Goal: Contribute content

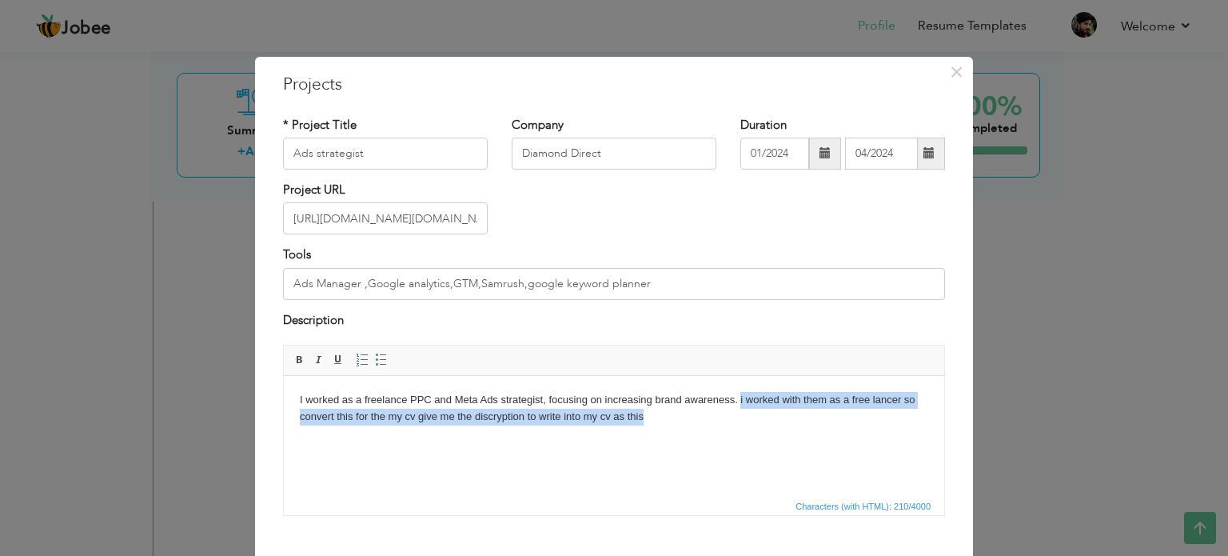
drag, startPoint x: 651, startPoint y: 425, endPoint x: 741, endPoint y: 379, distance: 101.2
click at [741, 379] on html "I worked as a freelance PPC and Meta Ads strategist, focusing on increasing bra…" at bounding box center [614, 409] width 660 height 66
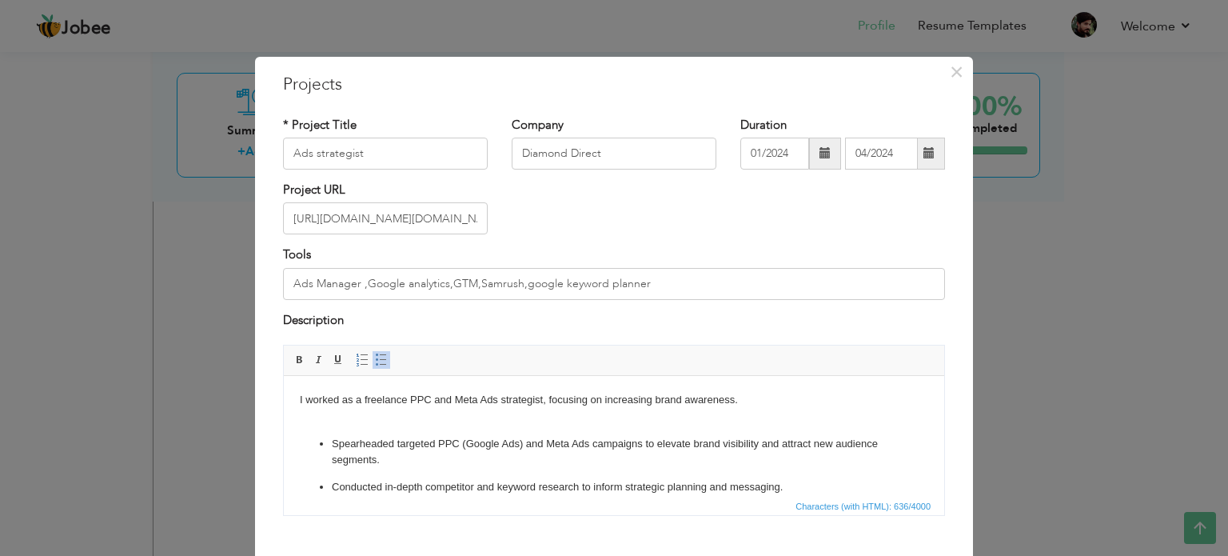
scroll to position [130, 0]
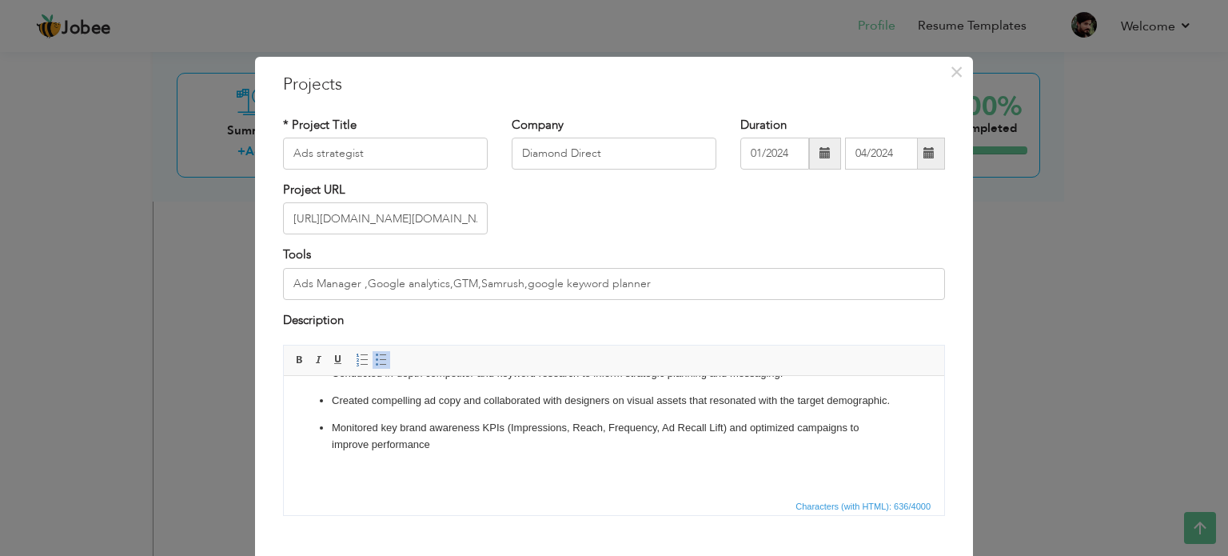
drag, startPoint x: 938, startPoint y: 453, endPoint x: 1202, endPoint y: 896, distance: 515.5
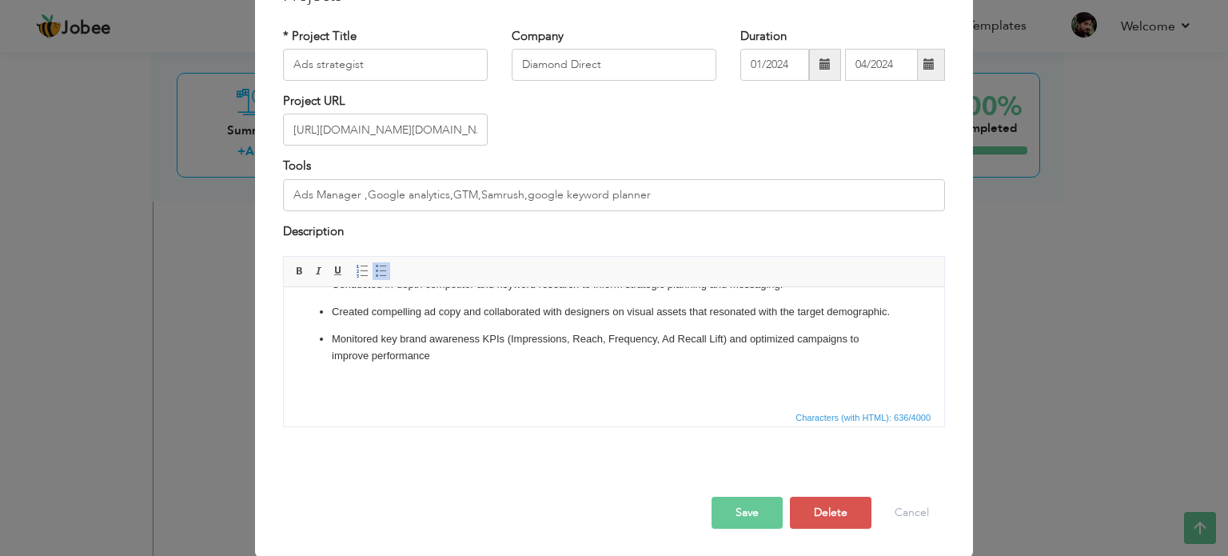
click at [748, 509] on button "Save" at bounding box center [747, 512] width 71 height 32
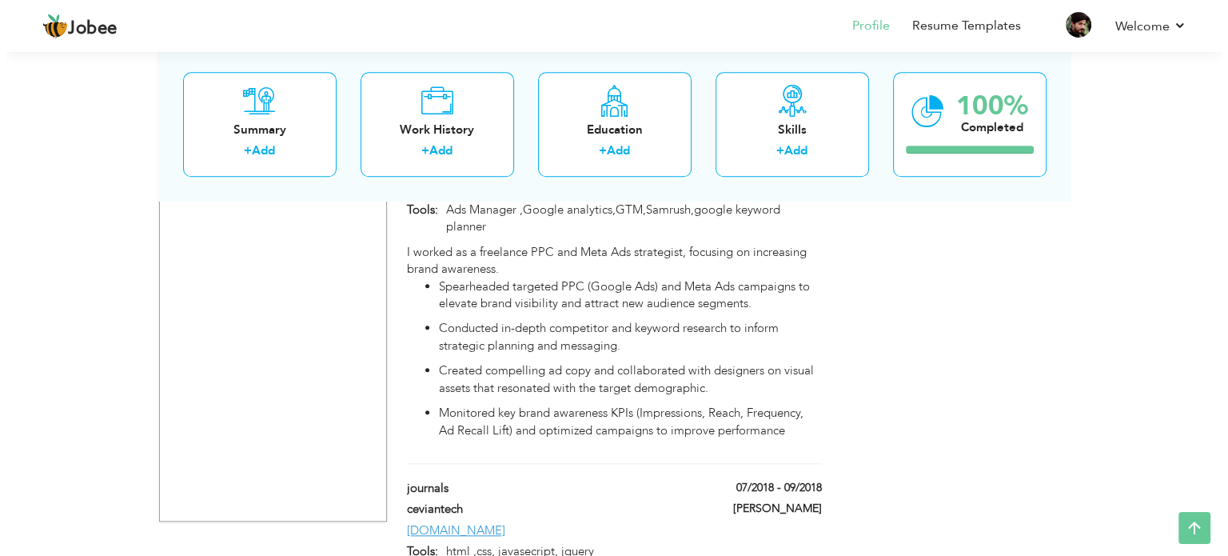
scroll to position [1608, 0]
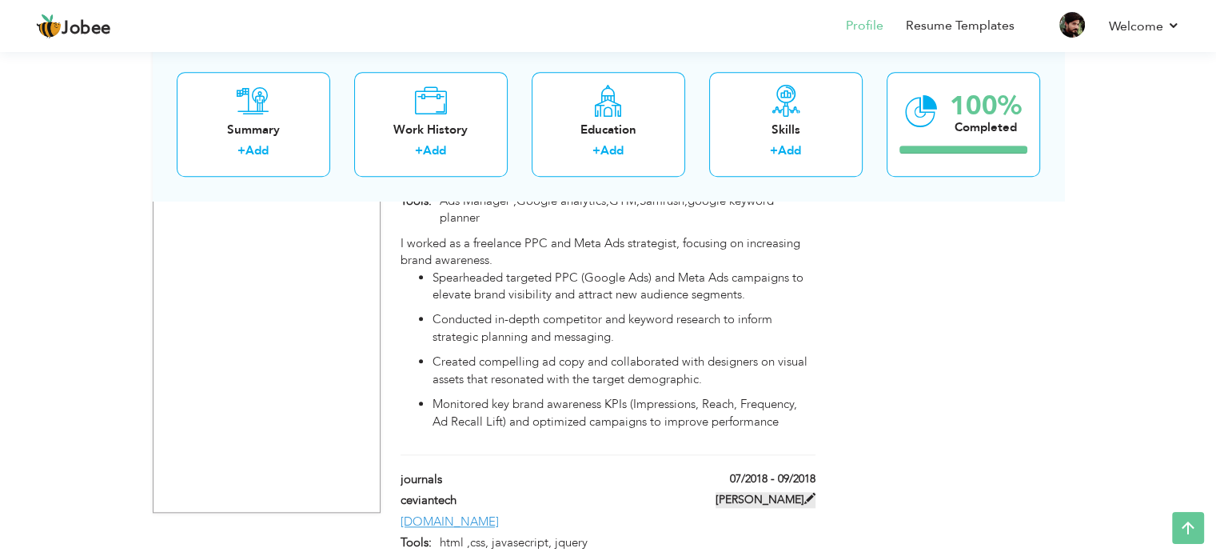
click at [807, 492] on span at bounding box center [809, 497] width 11 height 11
type input "journals"
type input "ceviantech"
type input "07/2018"
type input "09/2018"
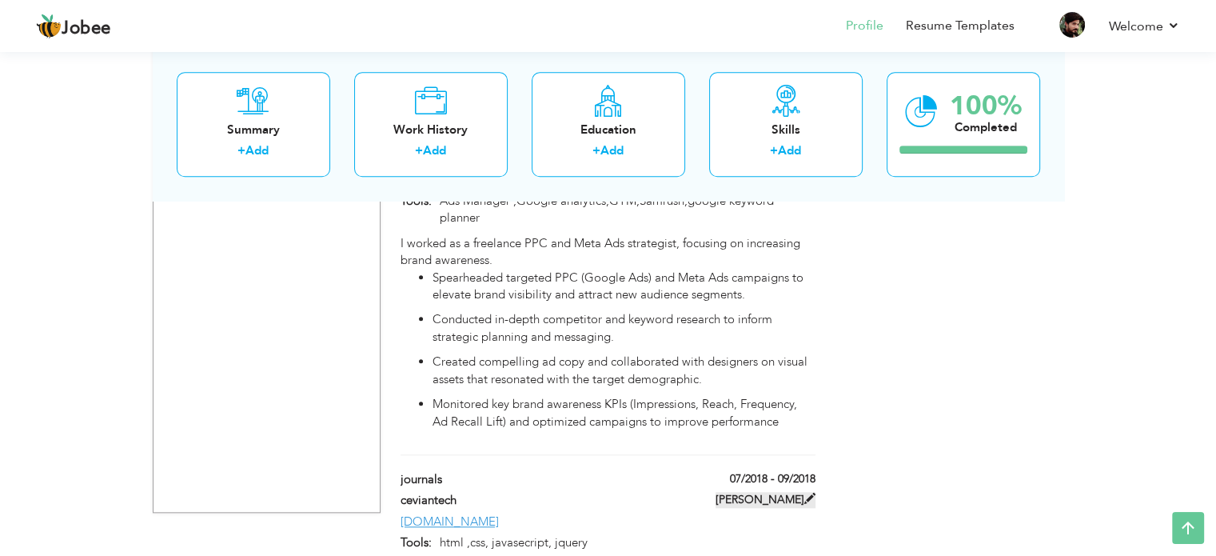
type input "[DOMAIN_NAME]"
type input "html ,css, javasecript, jquery"
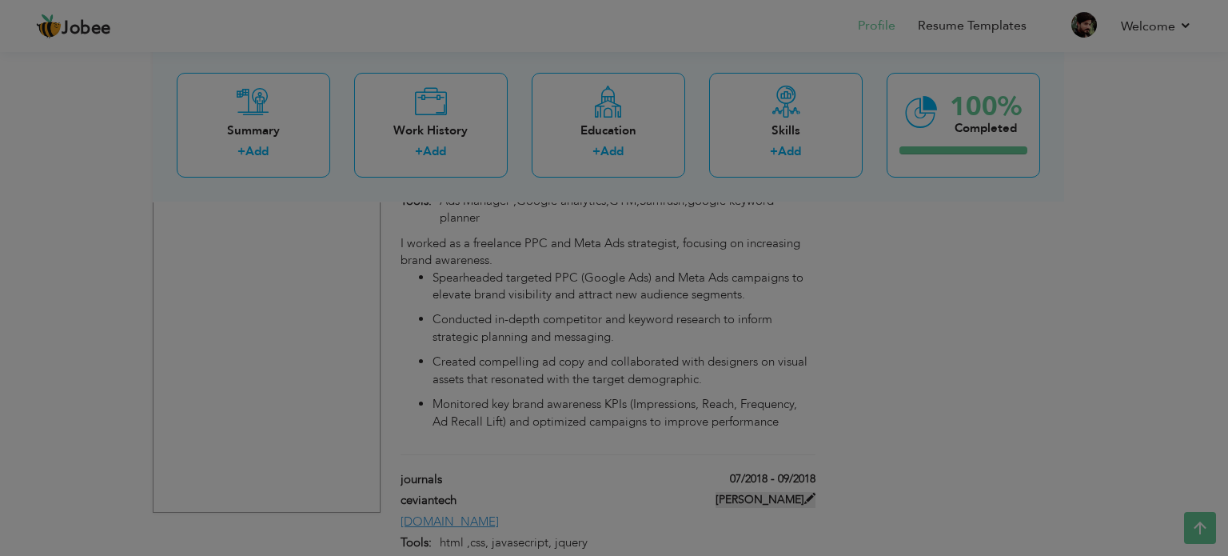
scroll to position [0, 0]
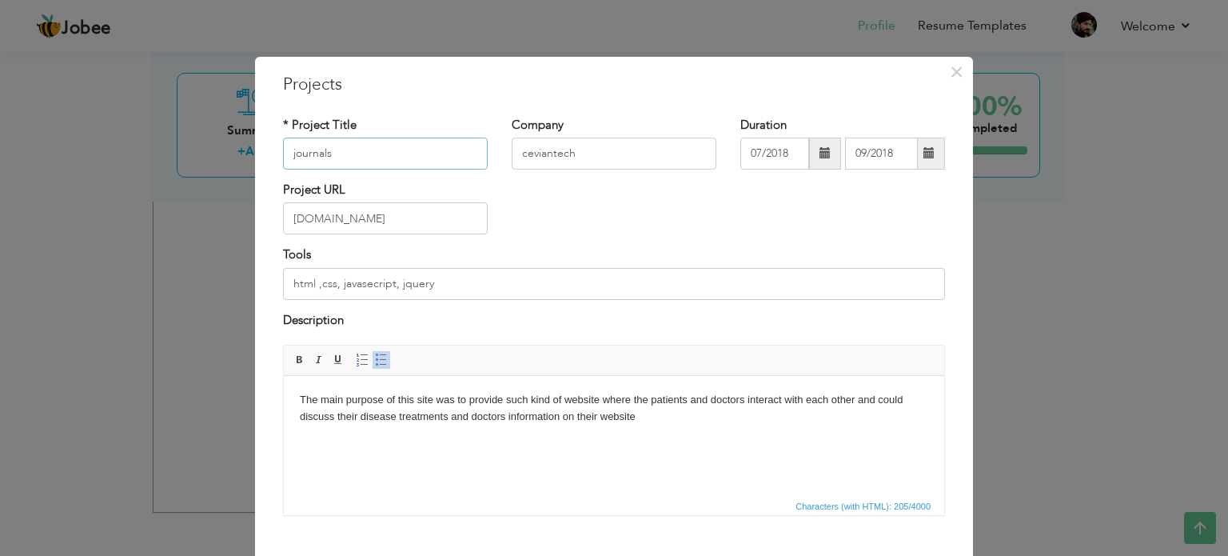
drag, startPoint x: 344, startPoint y: 153, endPoint x: 230, endPoint y: 155, distance: 113.6
click at [230, 155] on div "× Projects * Project Title journals Company ceviantech Duration 07/2018" at bounding box center [614, 278] width 1228 height 556
type input "ipg Digital solution"
drag, startPoint x: 389, startPoint y: 154, endPoint x: 269, endPoint y: 157, distance: 120.0
click at [271, 157] on div "* Project Title ipg Digital solution" at bounding box center [385, 149] width 229 height 65
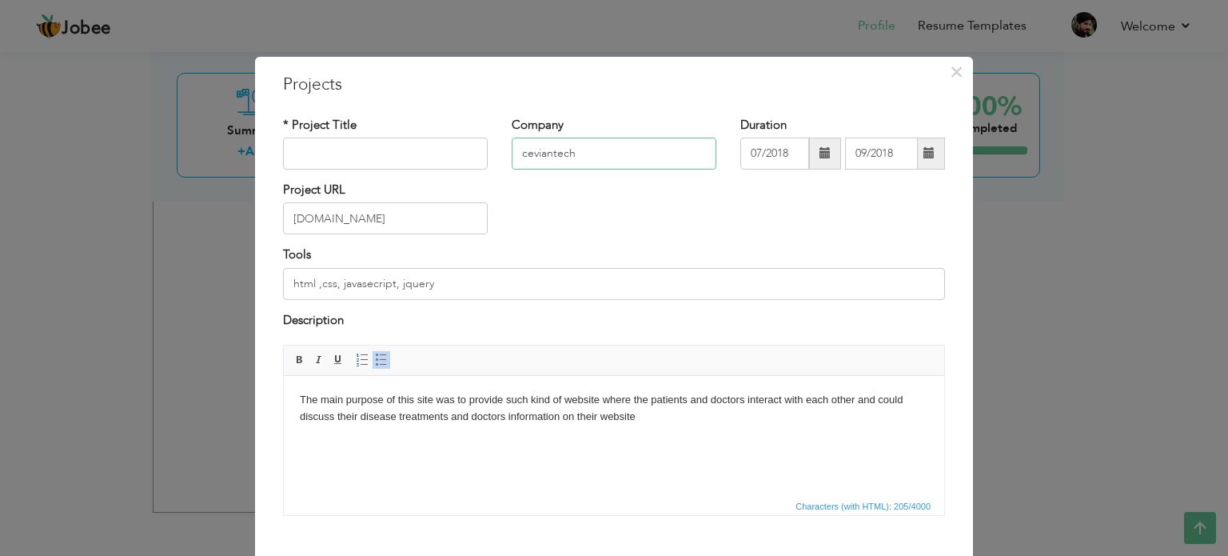
drag, startPoint x: 580, startPoint y: 154, endPoint x: 505, endPoint y: 155, distance: 75.2
click at [512, 155] on input "ceviantech" at bounding box center [614, 154] width 205 height 32
paste input "ipg Digital solution"
type input "ipg Digital solution"
click at [449, 155] on input "text" at bounding box center [385, 154] width 205 height 32
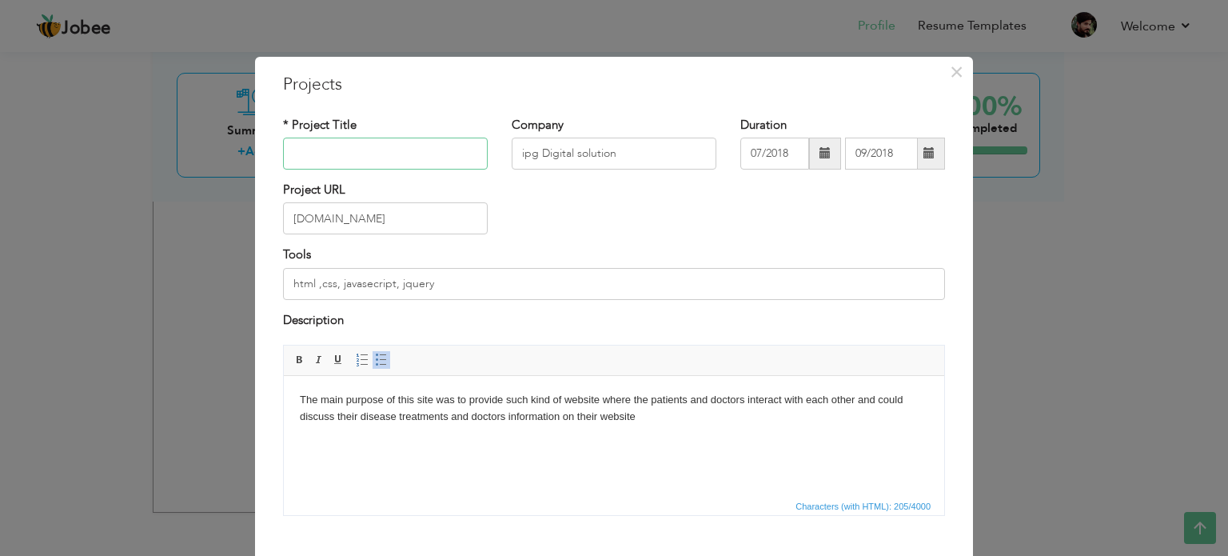
type input "Ads strategist"
drag, startPoint x: 403, startPoint y: 225, endPoint x: 267, endPoint y: 224, distance: 135.9
click at [271, 224] on div "Project URL [DOMAIN_NAME]" at bounding box center [385, 213] width 229 height 65
paste input "[URL][DOMAIN_NAME]"
type input "[URL][DOMAIN_NAME]"
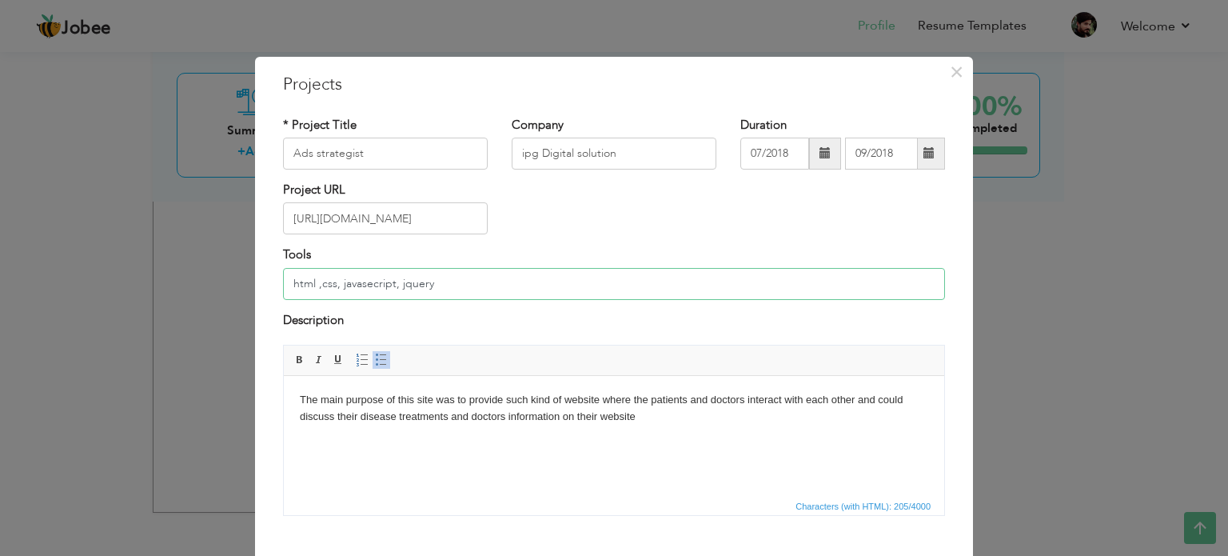
drag, startPoint x: 431, startPoint y: 289, endPoint x: 254, endPoint y: 290, distance: 176.7
click at [255, 290] on div "× Projects * Project Title Ads strategist Company ipg Digital solution Duration…" at bounding box center [614, 351] width 718 height 589
